Goal: Task Accomplishment & Management: Manage account settings

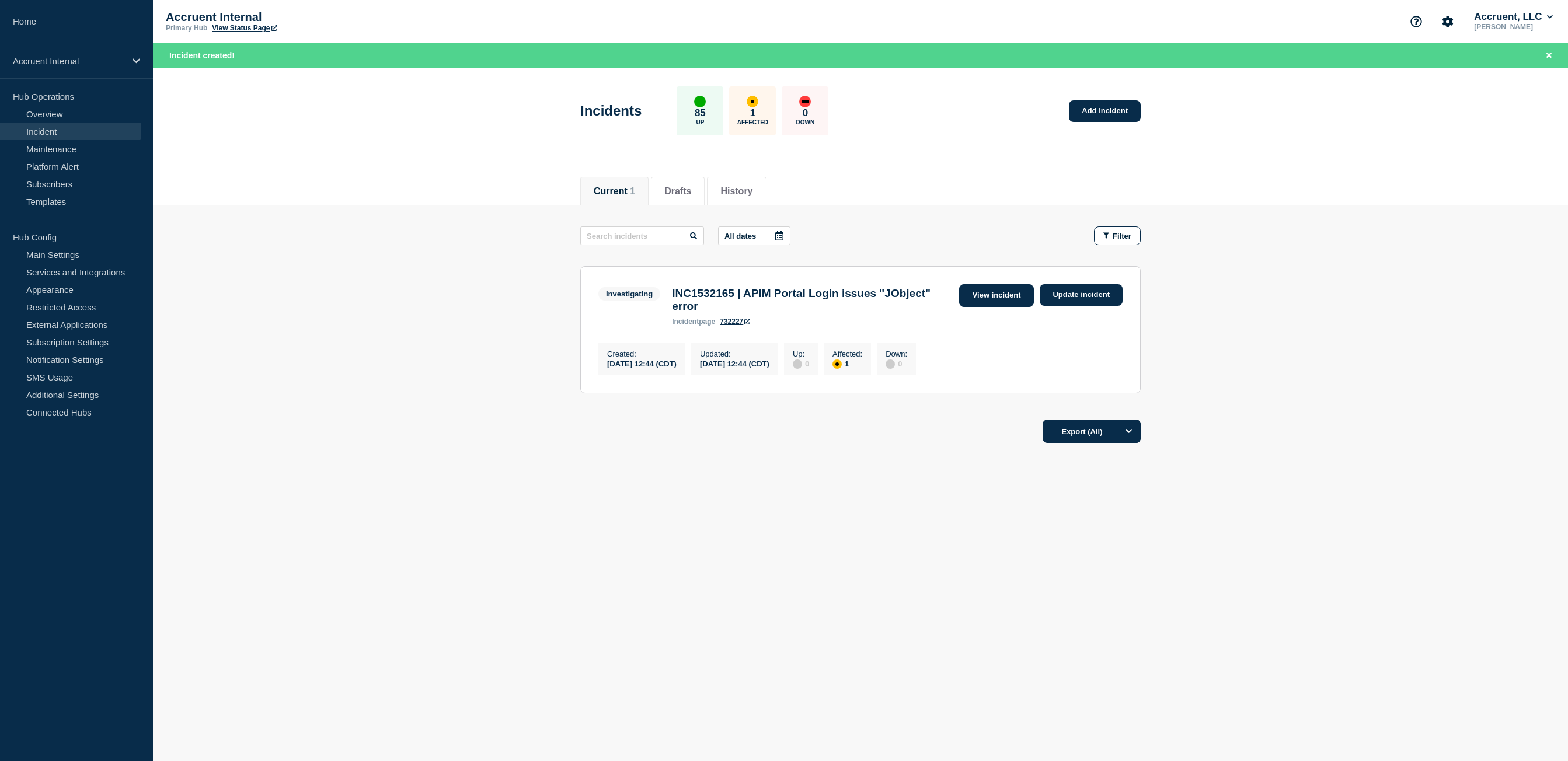
click at [1005, 299] on link "View incident" at bounding box center [997, 295] width 75 height 23
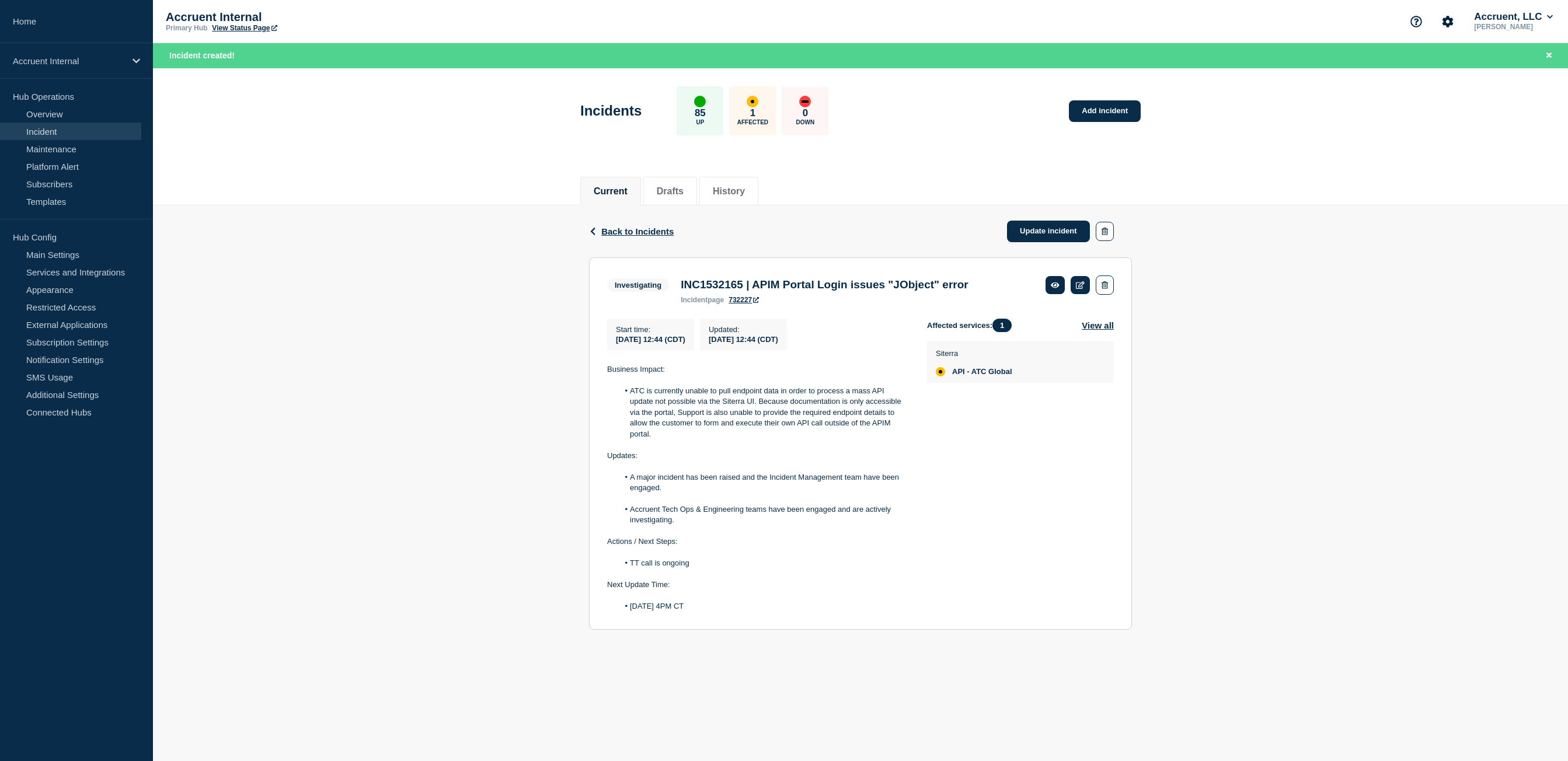
drag, startPoint x: 733, startPoint y: 614, endPoint x: 575, endPoint y: 371, distance: 289.8
click at [575, 371] on div "Back Back to Incidents Update incident Investigating INC1532165 | APIM Portal L…" at bounding box center [860, 426] width 1415 height 442
copy div "Business Impact: ATC is currently unable to pull endpoint data in order to proc…"
click at [1024, 234] on link "Update incident" at bounding box center [1048, 232] width 83 height 22
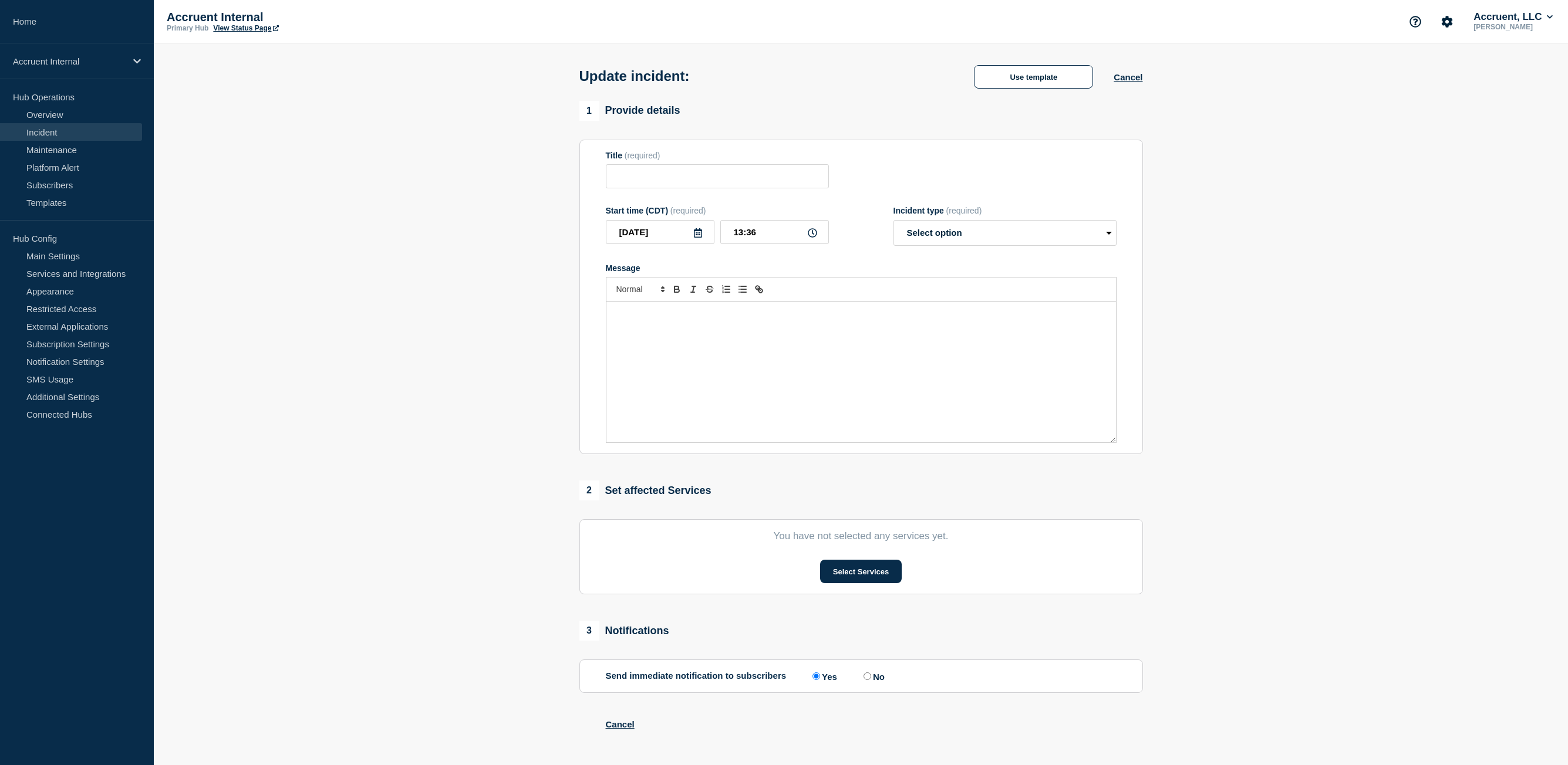
type input "INC1532165 | APIM Portal Login issues "JObject" error"
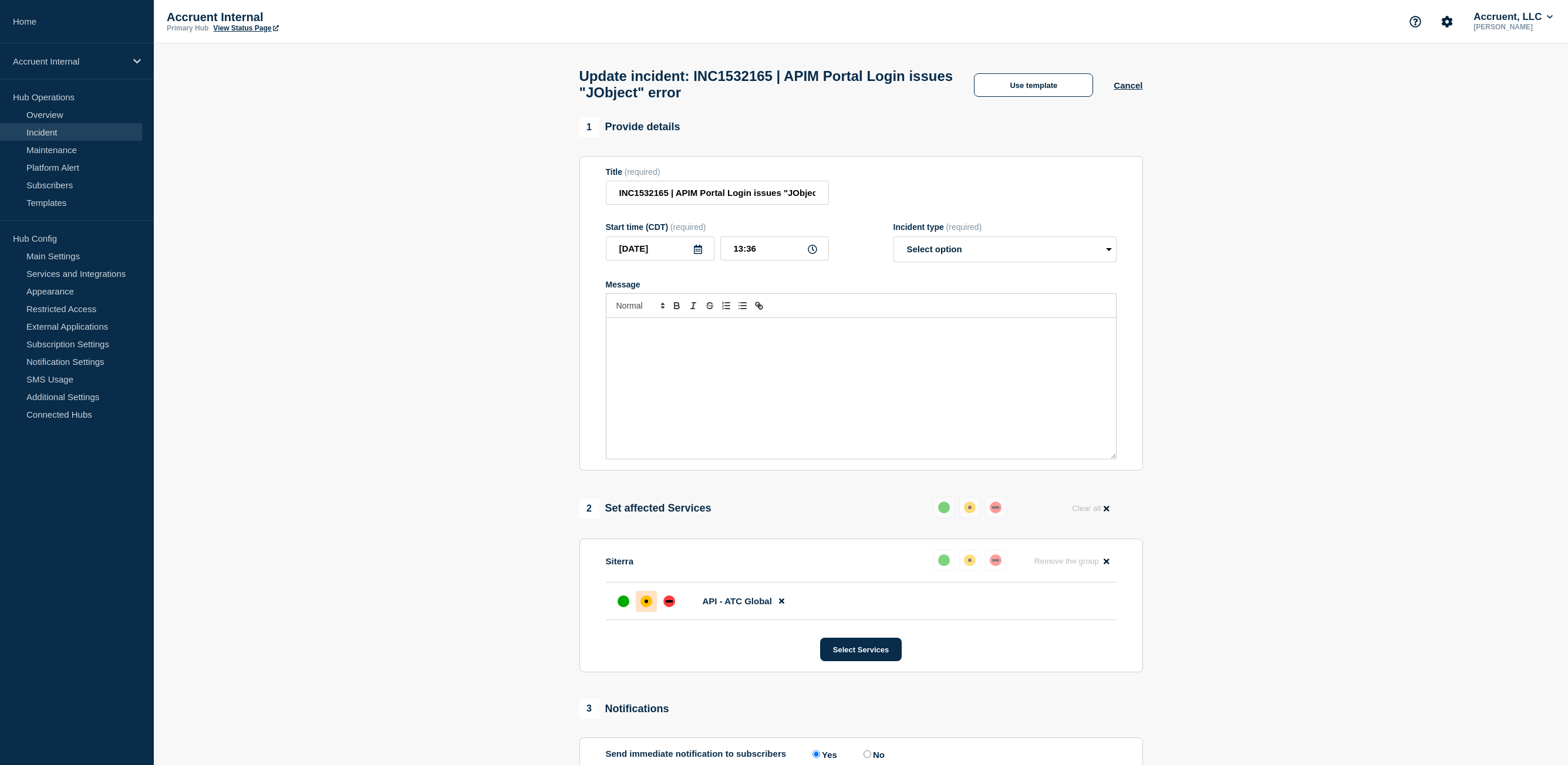
click at [893, 336] on p "Message" at bounding box center [861, 330] width 492 height 10
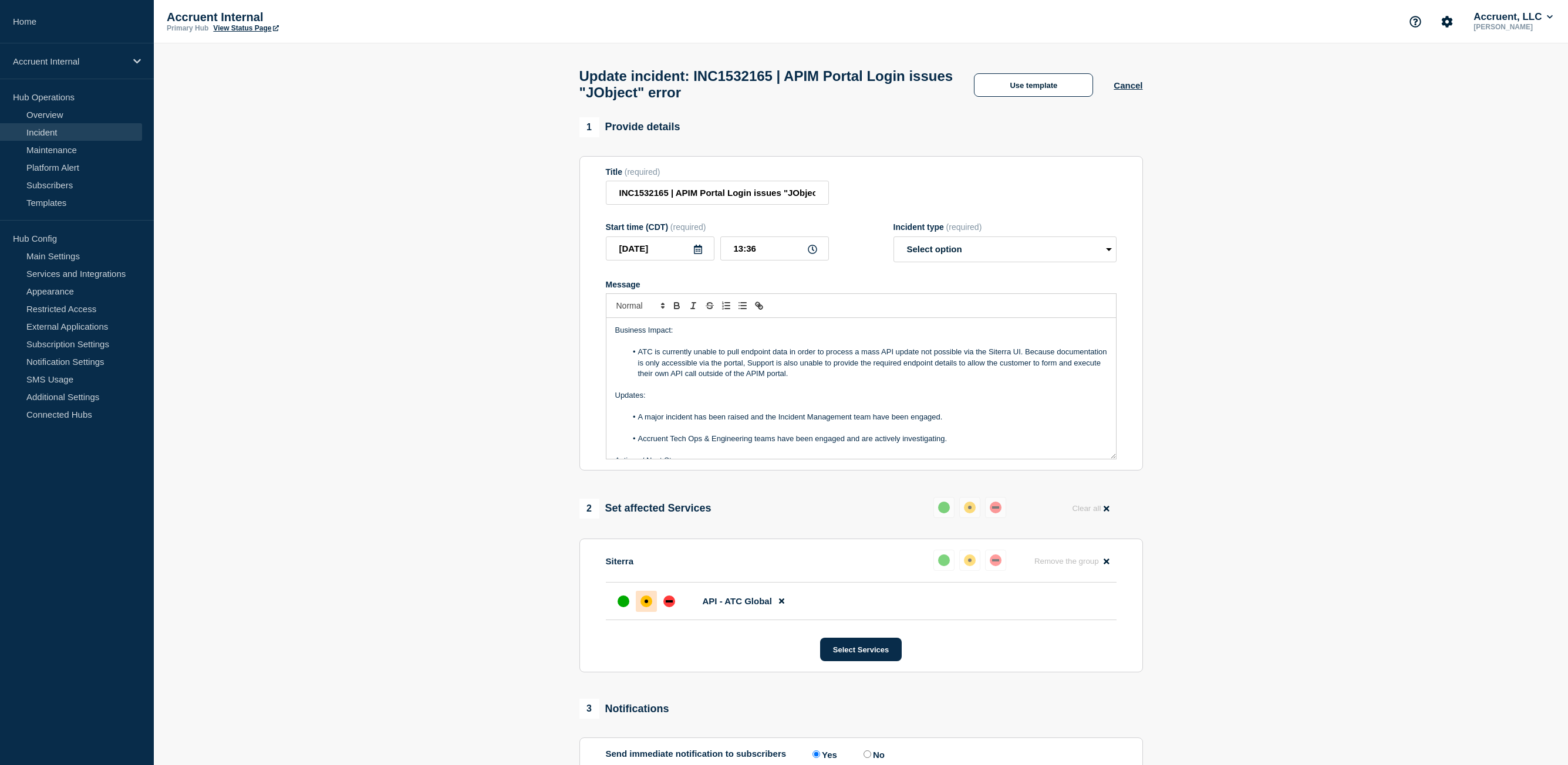
scroll to position [82, 0]
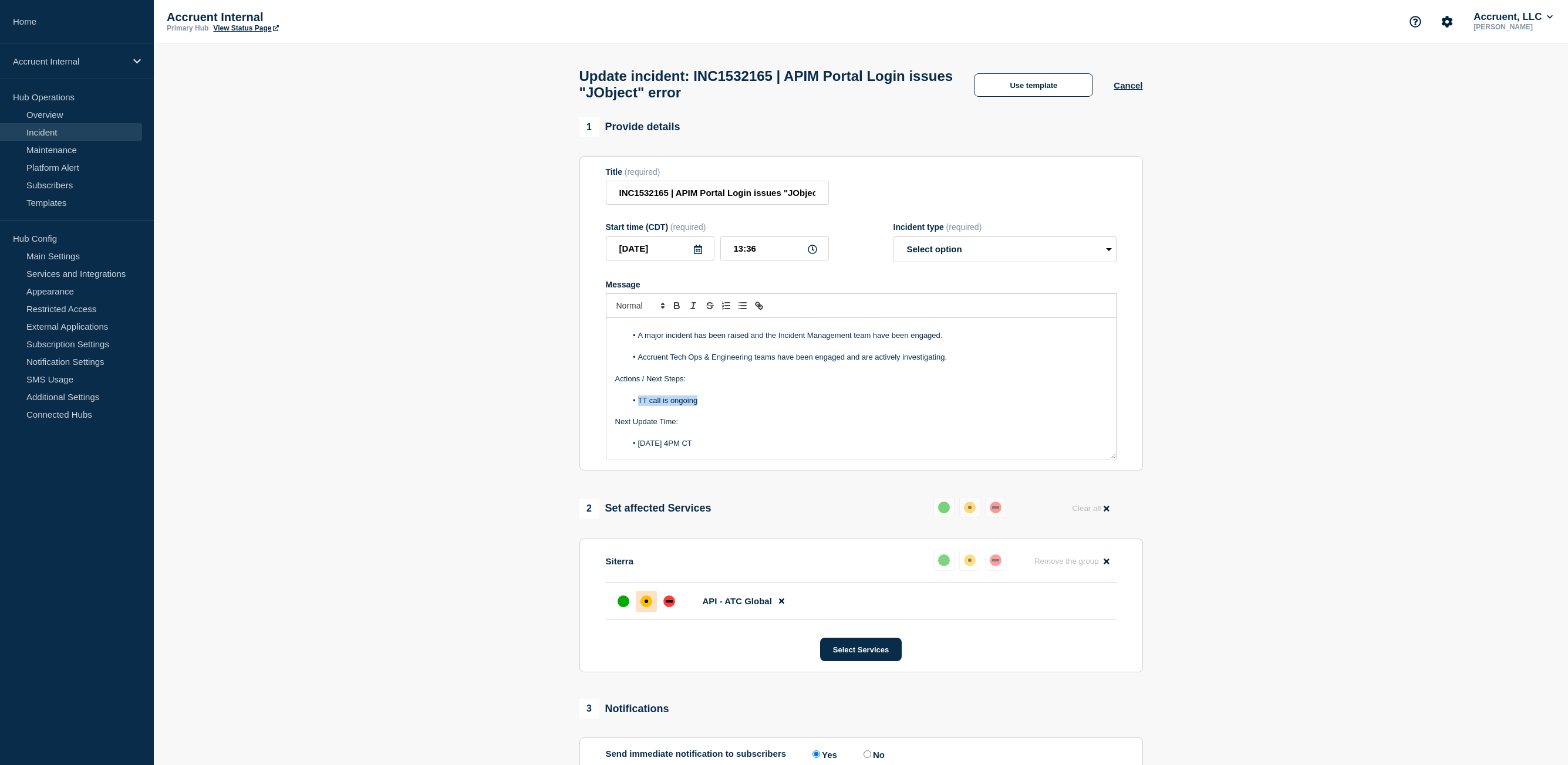
drag, startPoint x: 704, startPoint y: 408, endPoint x: 640, endPoint y: 410, distance: 64.0
click at [640, 406] on li "TT call is ongoing" at bounding box center [867, 400] width 481 height 10
drag, startPoint x: 761, startPoint y: 455, endPoint x: 640, endPoint y: 454, distance: 121.0
click at [640, 449] on li "[DATE] 4PM CT" at bounding box center [867, 443] width 481 height 10
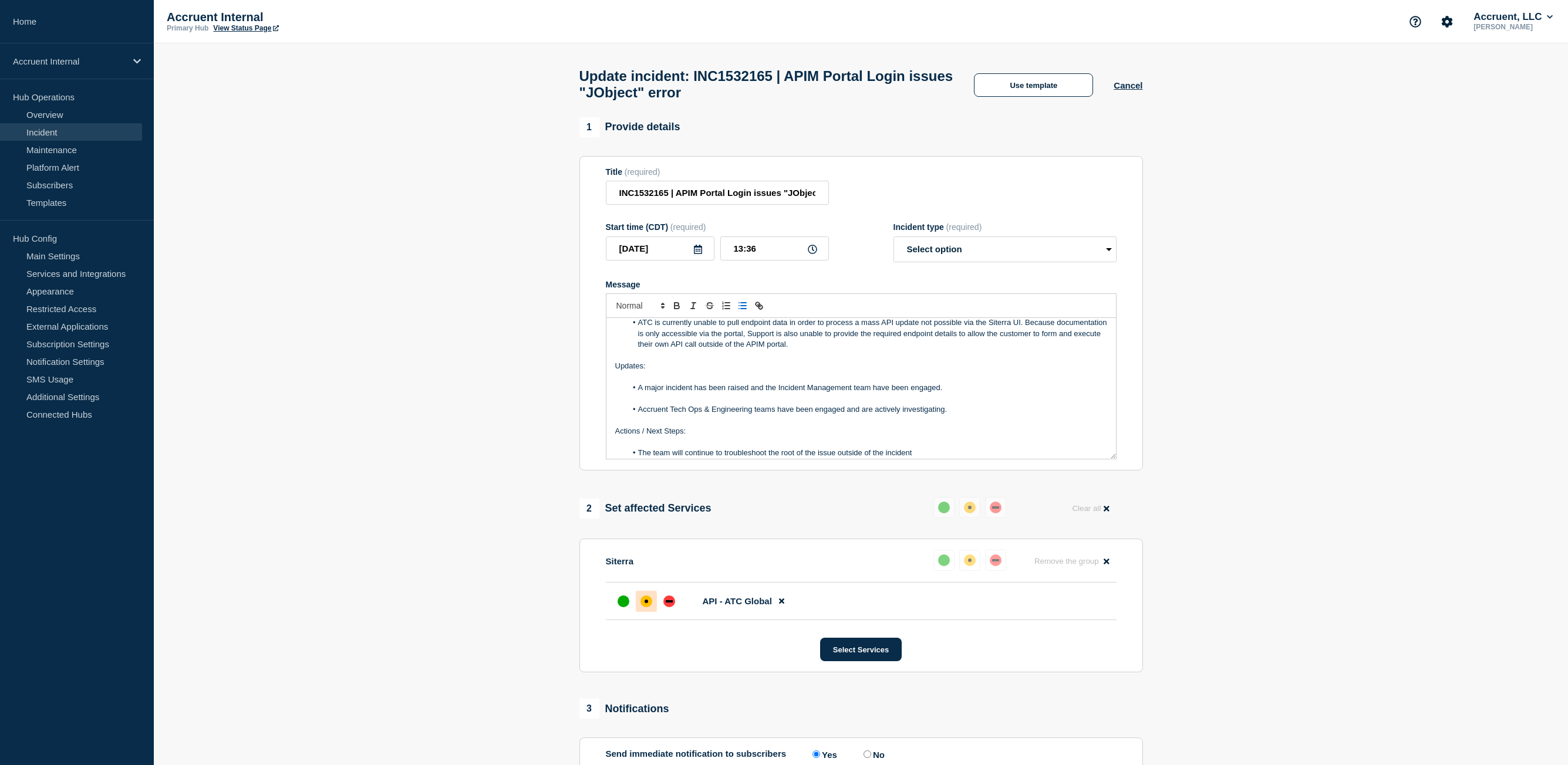
scroll to position [58, 0]
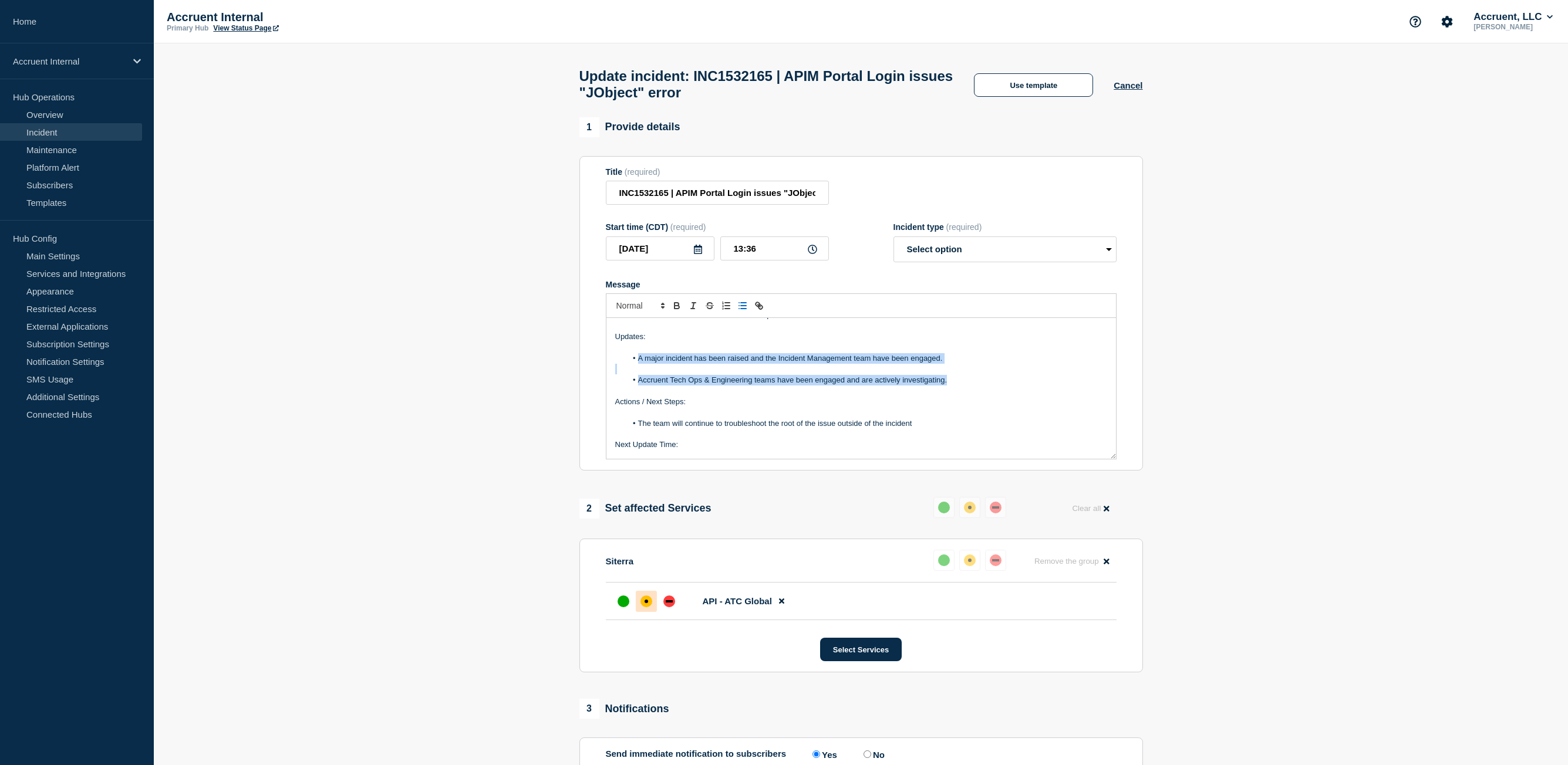
drag, startPoint x: 908, startPoint y: 384, endPoint x: 640, endPoint y: 365, distance: 268.7
click at [640, 365] on div "Business Impact: ATC is currently unable to pull endpoint data in order to proc…" at bounding box center [860, 388] width 510 height 141
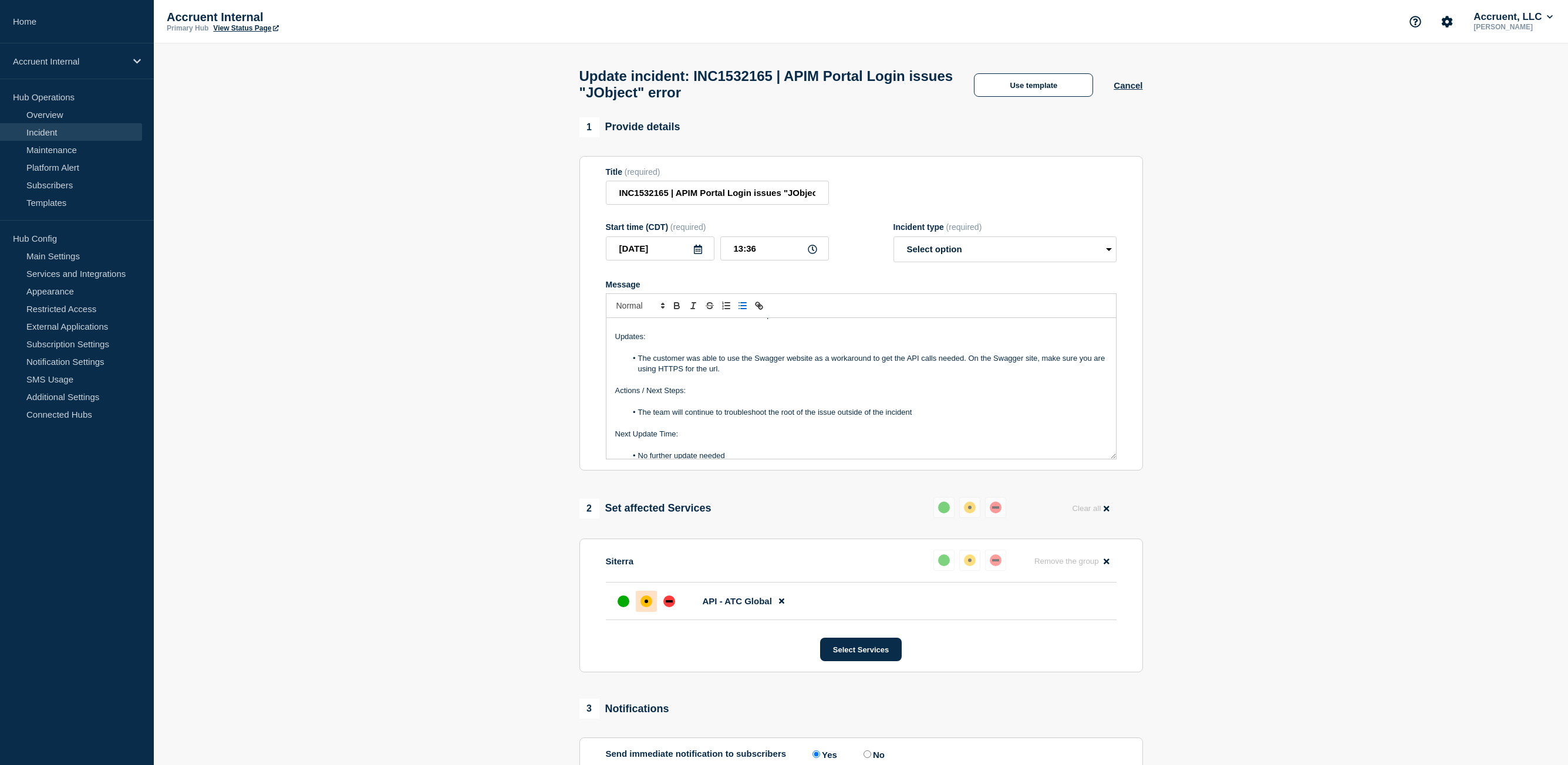
click at [968, 362] on li "The customer was able to use the Swagger website as a workaround to get the API…" at bounding box center [867, 364] width 481 height 22
click at [920, 418] on li "The team will continue to troubleshoot the root of the issue outside of the inc…" at bounding box center [867, 412] width 481 height 10
click at [891, 374] on li "On the Swagger site, make sure you are using HTTPS for the url." at bounding box center [867, 369] width 481 height 10
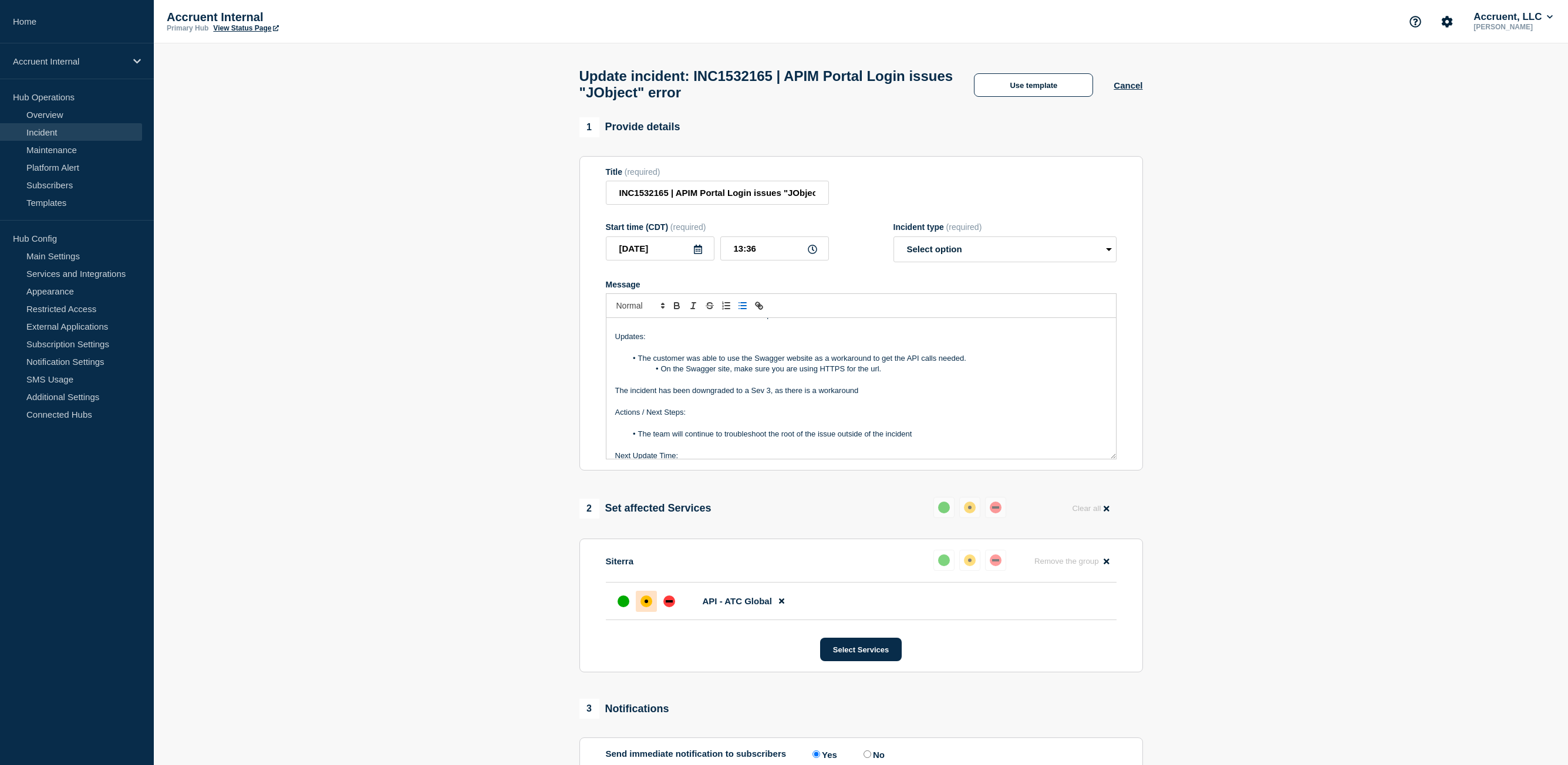
click at [740, 311] on icon "Toggle bulleted list" at bounding box center [742, 305] width 10 height 10
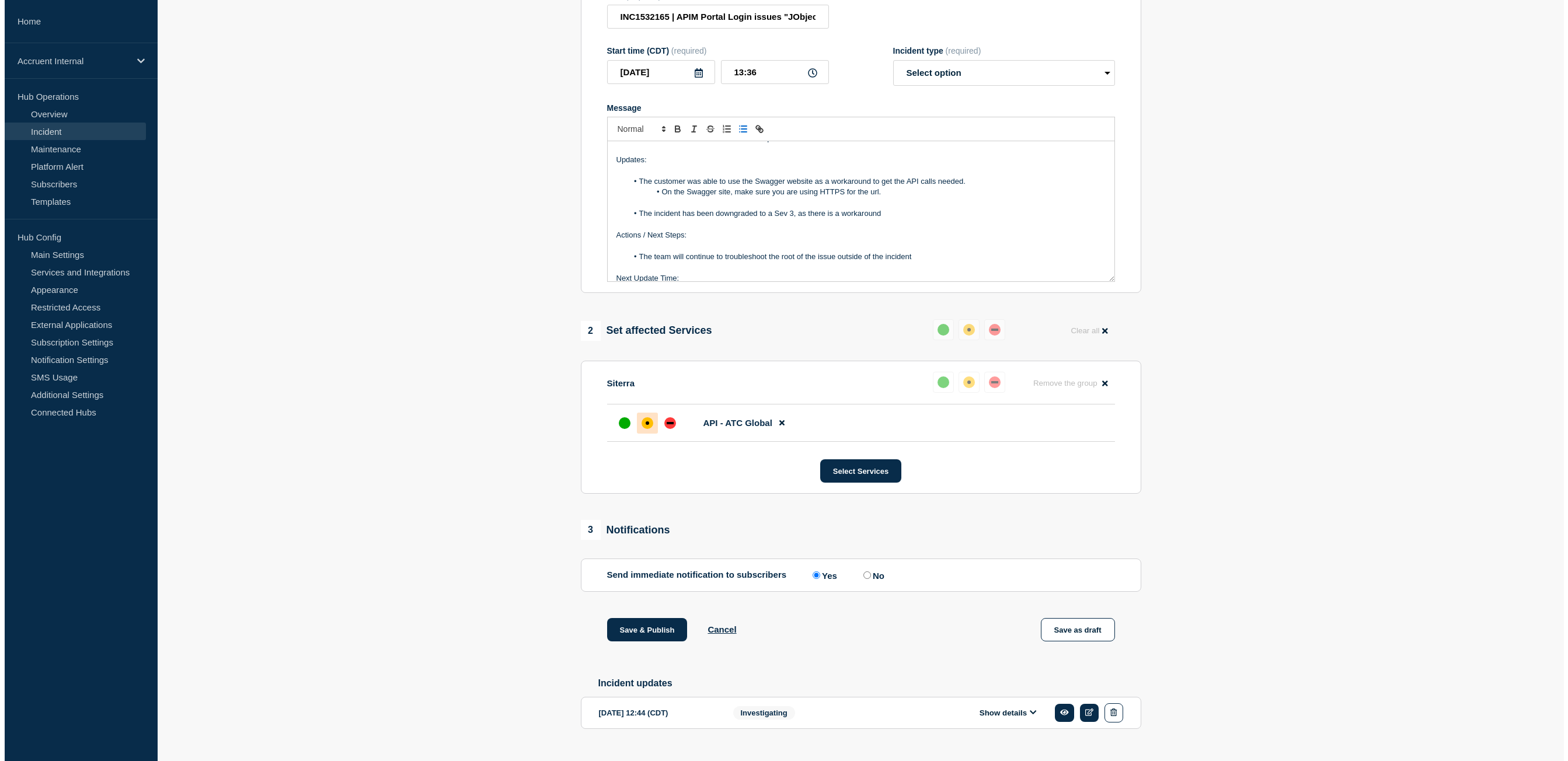
scroll to position [0, 0]
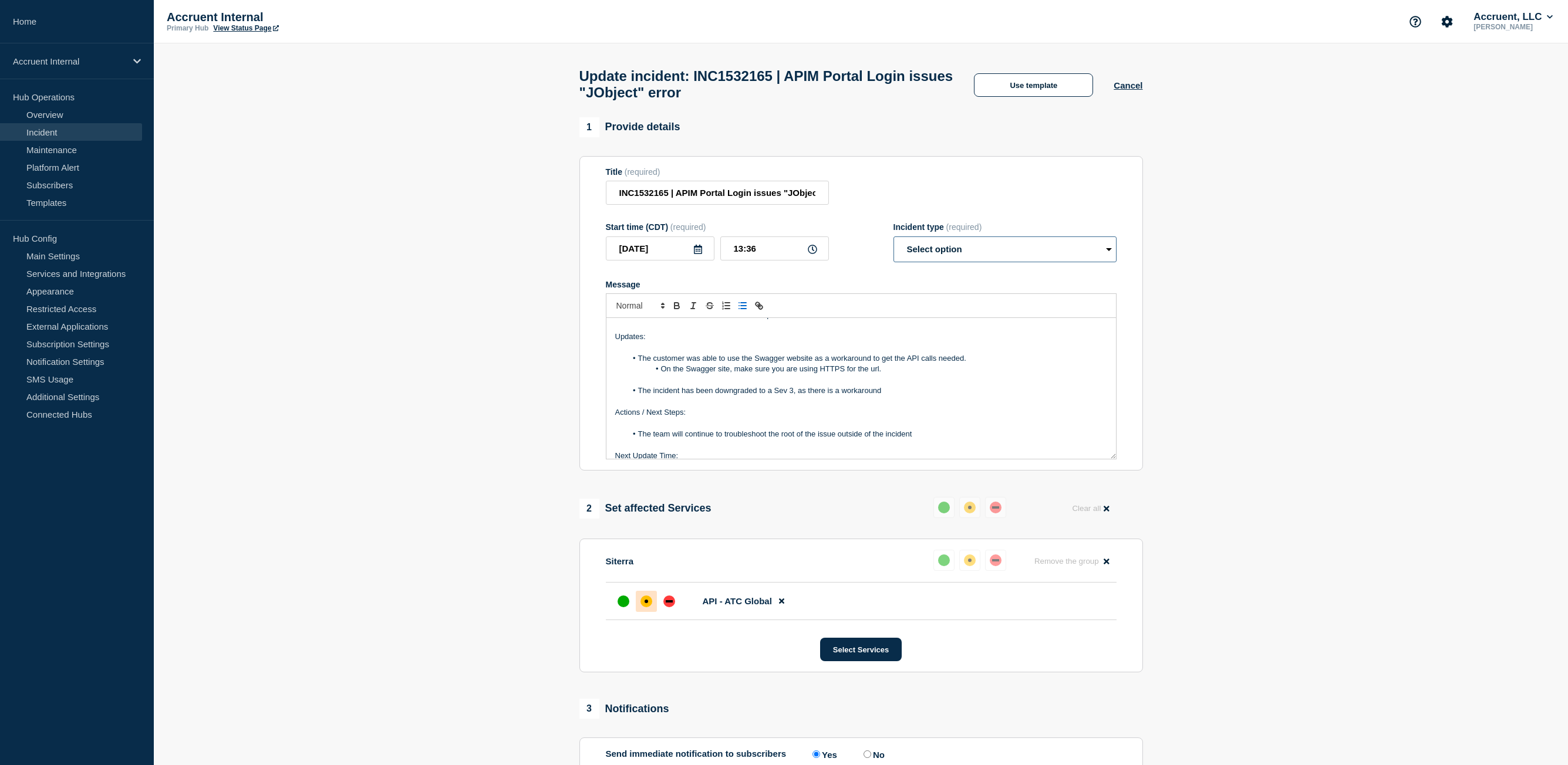
click at [1017, 247] on select "Select option Investigating Identified Monitoring Resolved" at bounding box center [1005, 249] width 223 height 26
select select "resolved"
click at [894, 242] on select "Select option Investigating Identified Monitoring Resolved" at bounding box center [1005, 249] width 223 height 26
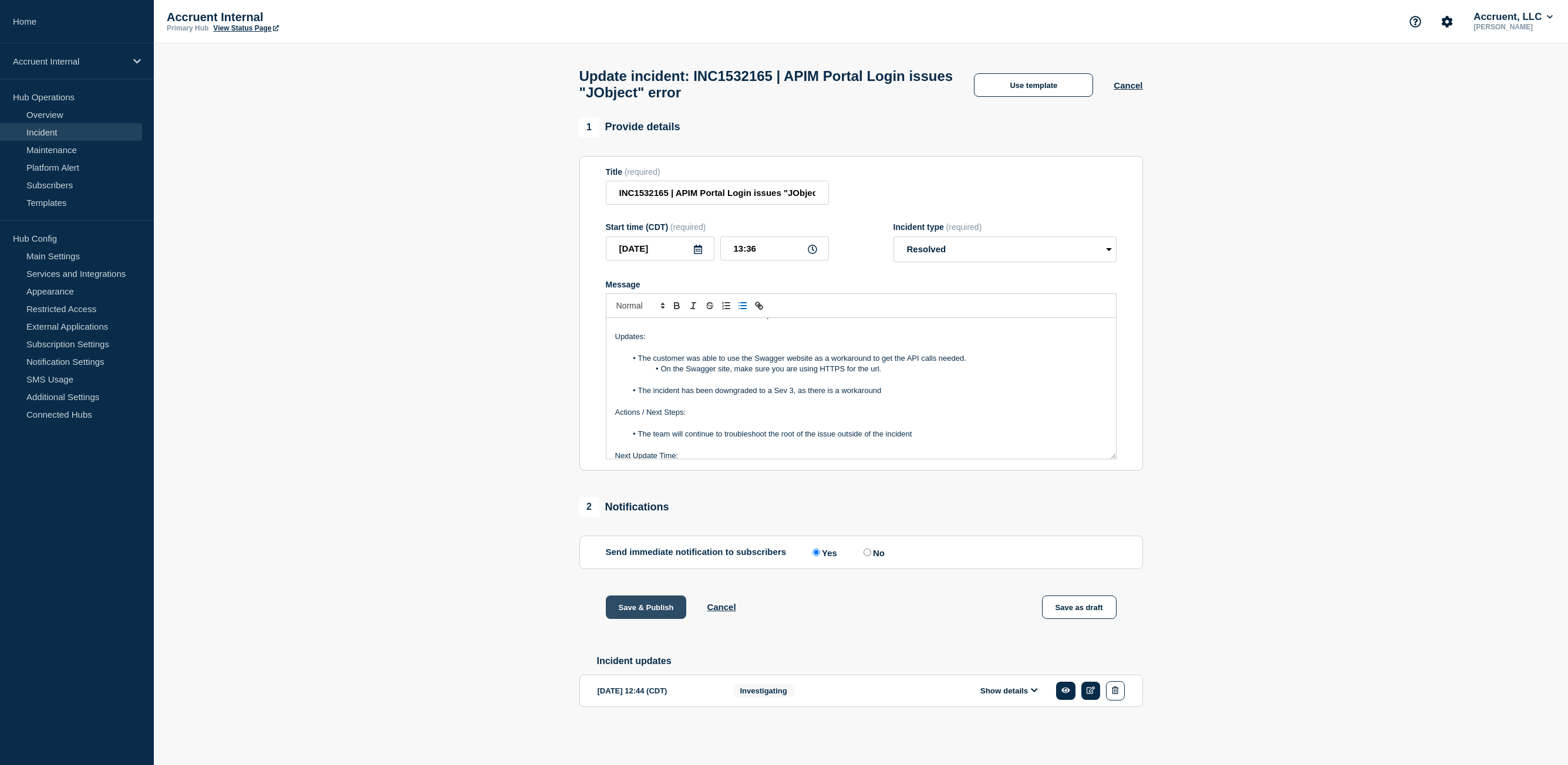
click at [645, 618] on button "Save & Publish" at bounding box center [646, 607] width 81 height 24
